Goal: Task Accomplishment & Management: Use online tool/utility

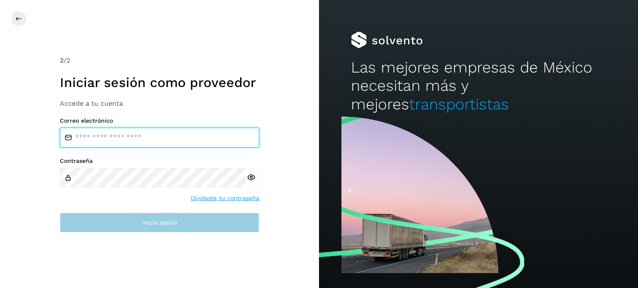
type input "**********"
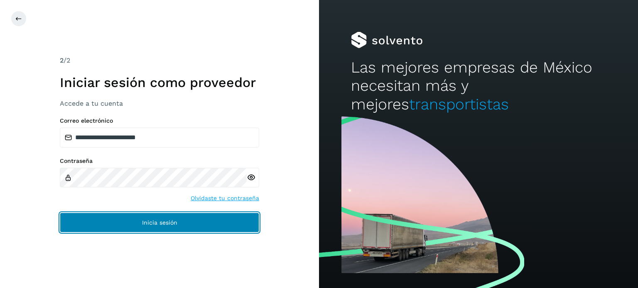
click at [141, 220] on button "Inicia sesión" at bounding box center [159, 223] width 199 height 20
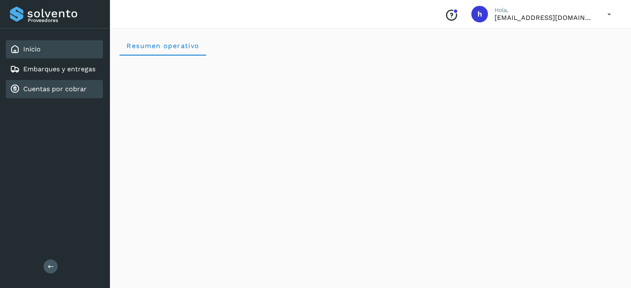
click at [64, 88] on link "Cuentas por cobrar" at bounding box center [55, 89] width 64 height 8
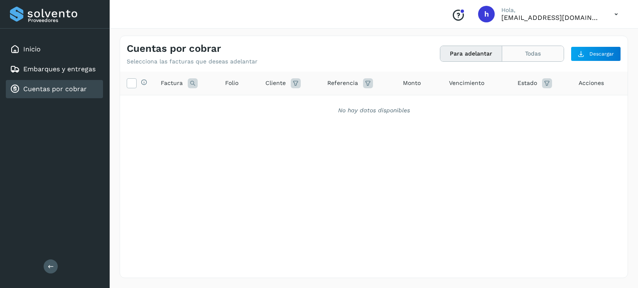
click at [509, 54] on button "Todas" at bounding box center [532, 53] width 61 height 15
click at [502, 54] on button "Para adelantar" at bounding box center [532, 53] width 61 height 15
click at [61, 73] on div "Embarques y entregas" at bounding box center [53, 69] width 86 height 10
